Goal: Transaction & Acquisition: Purchase product/service

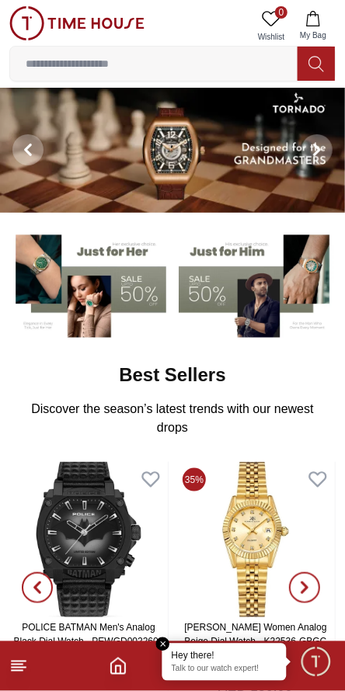
click at [81, 67] on input at bounding box center [153, 63] width 287 height 31
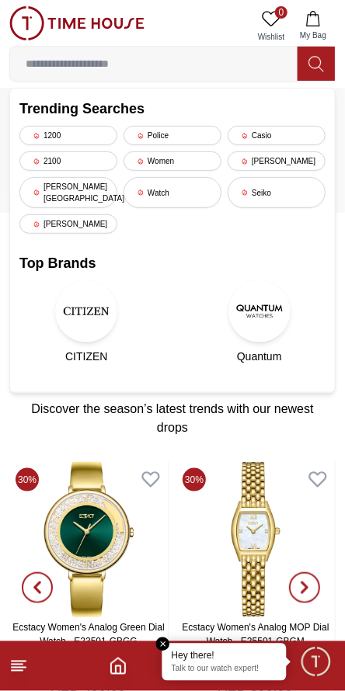
click at [104, 68] on input at bounding box center [153, 63] width 287 height 31
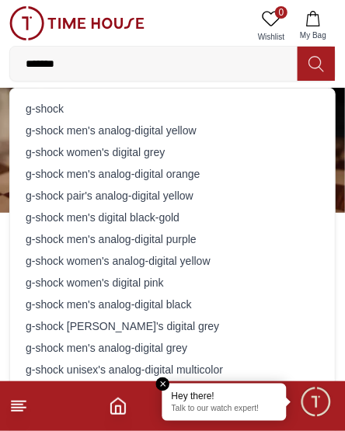
type input "*******"
click at [319, 71] on icon at bounding box center [316, 64] width 16 height 18
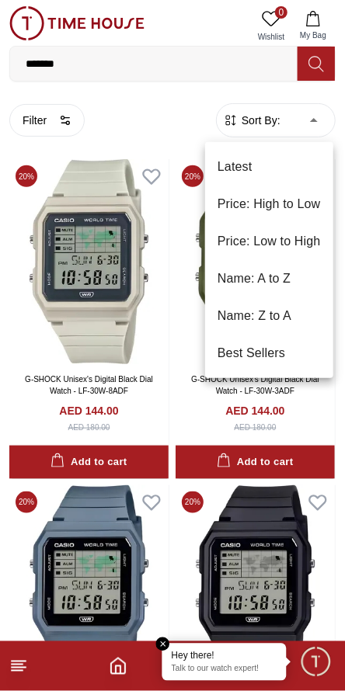
click at [300, 245] on li "Price: Low to High" at bounding box center [269, 241] width 128 height 37
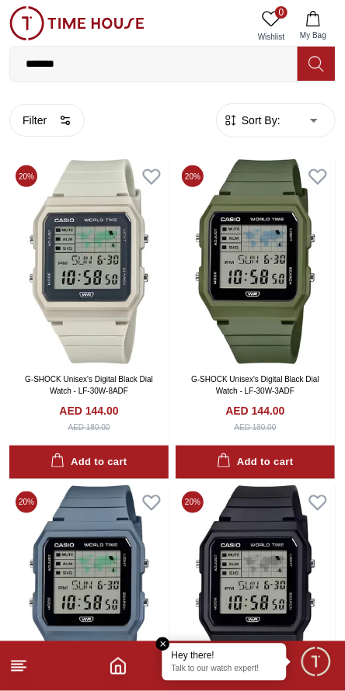
type input "*"
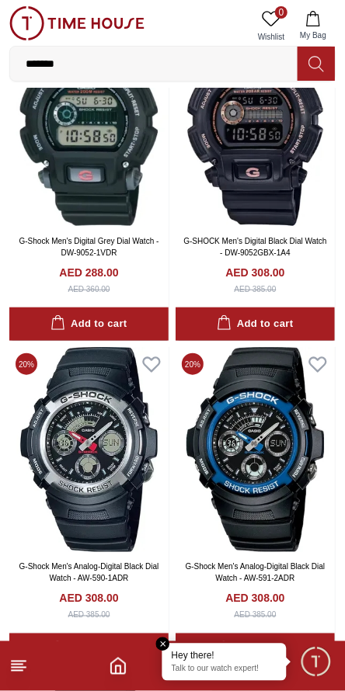
scroll to position [1087, 0]
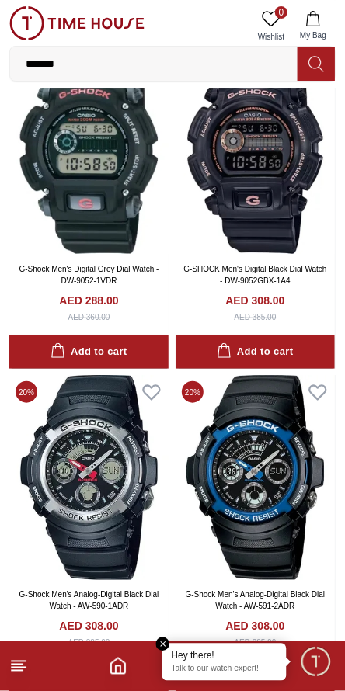
click at [270, 151] on img at bounding box center [255, 152] width 159 height 205
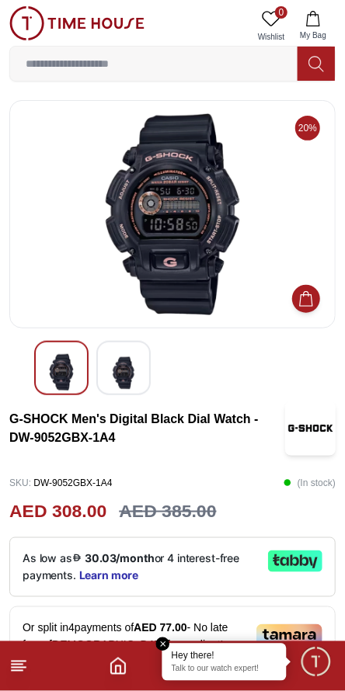
click at [135, 377] on img at bounding box center [124, 373] width 28 height 38
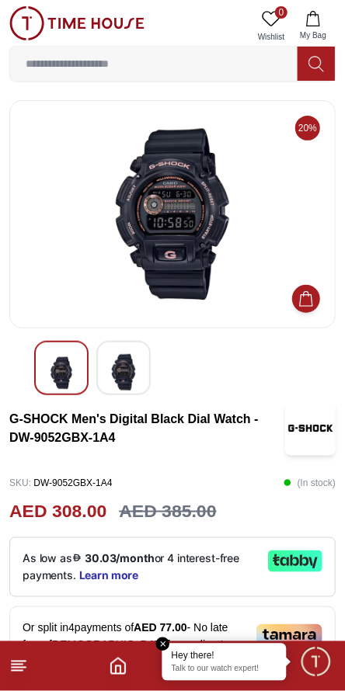
click at [127, 372] on img at bounding box center [124, 372] width 28 height 37
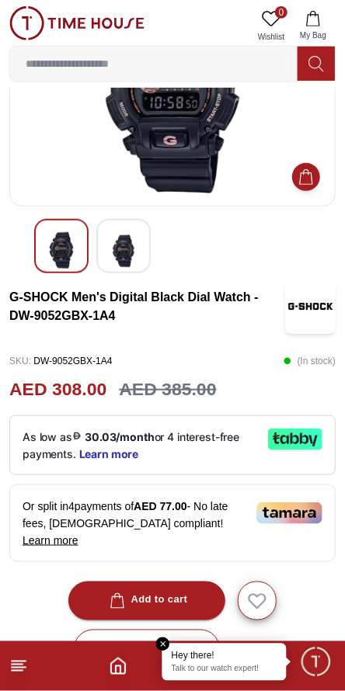
scroll to position [124, 0]
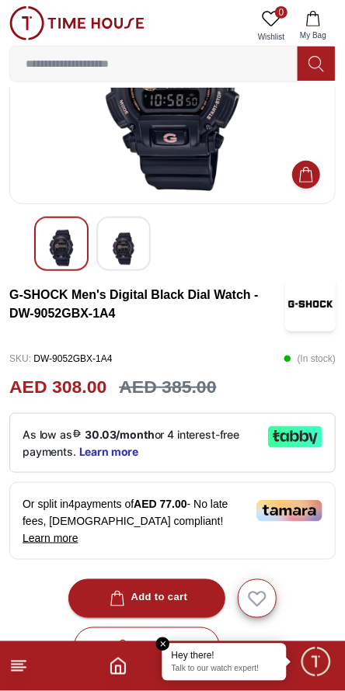
click at [68, 23] on img at bounding box center [76, 23] width 135 height 34
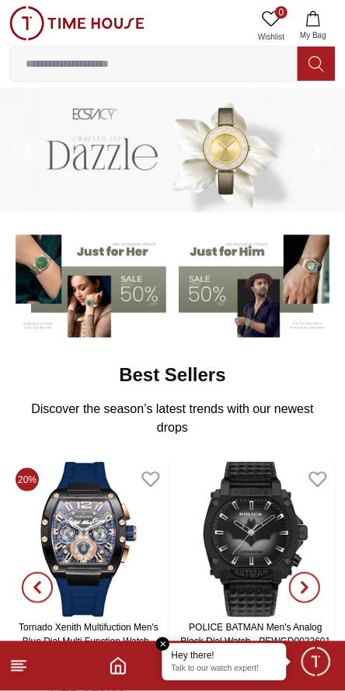
click at [117, 672] on icon "Home" at bounding box center [118, 666] width 19 height 19
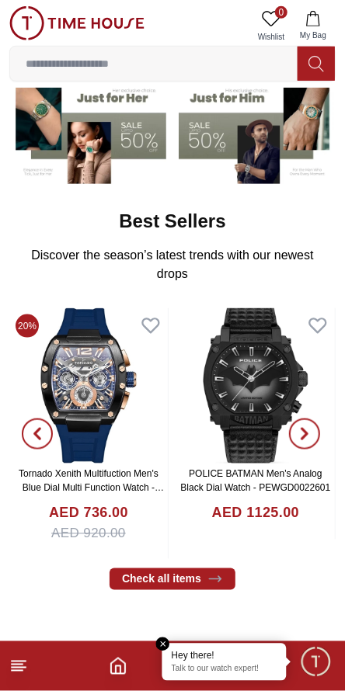
scroll to position [160, 0]
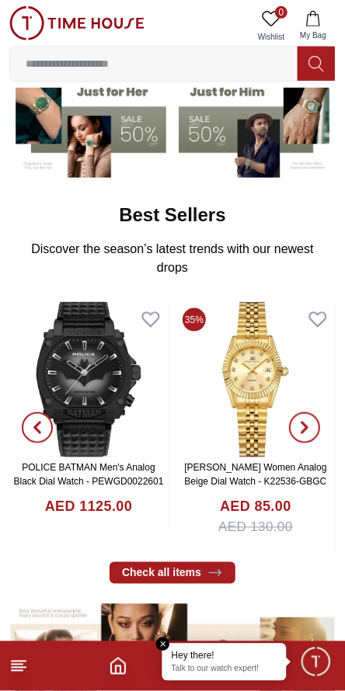
click at [25, 666] on icon at bounding box center [18, 666] width 19 height 19
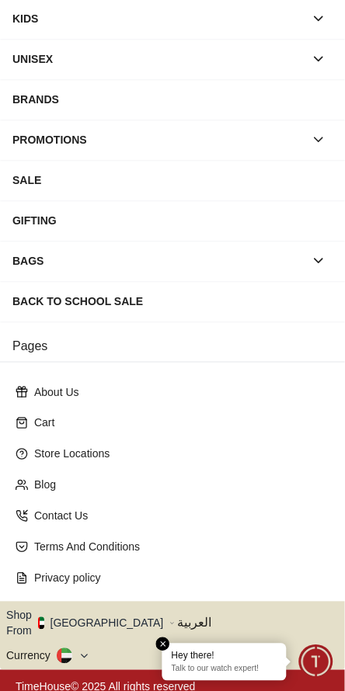
scroll to position [141, 0]
click at [102, 616] on button "Shop From [GEOGRAPHIC_DATA]" at bounding box center [90, 623] width 169 height 31
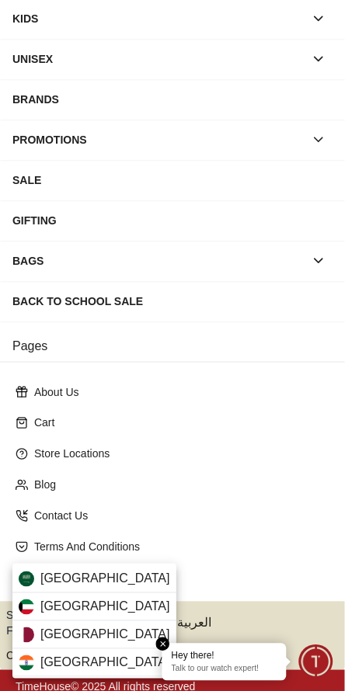
click at [94, 638] on div "[GEOGRAPHIC_DATA]" at bounding box center [94, 635] width 164 height 28
